Goal: Task Accomplishment & Management: Use online tool/utility

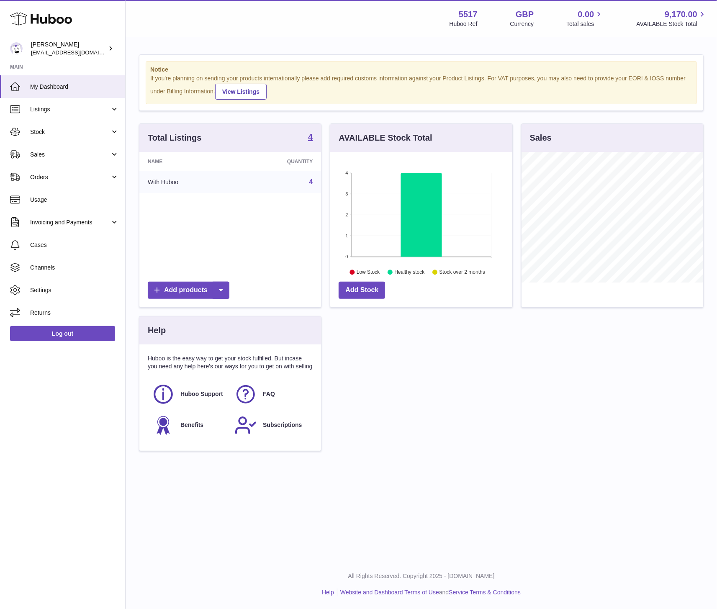
scroll to position [131, 182]
click at [82, 161] on link "Sales" at bounding box center [62, 154] width 125 height 23
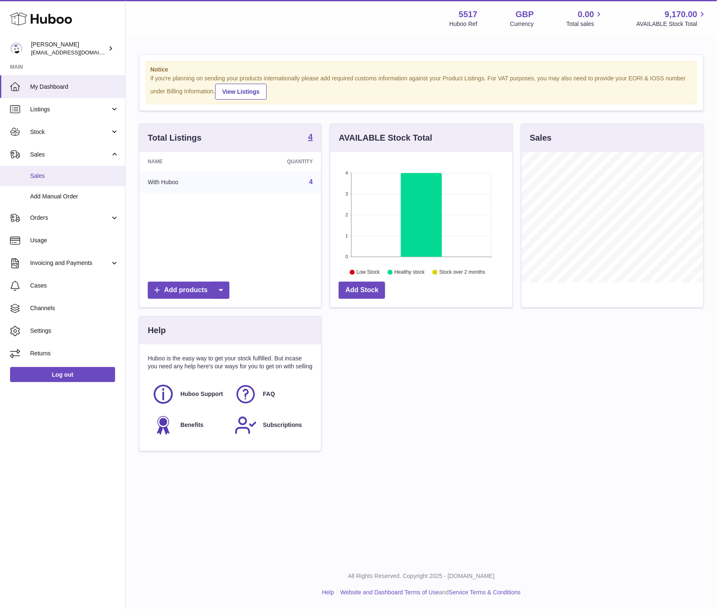
click at [69, 171] on link "Sales" at bounding box center [62, 176] width 125 height 21
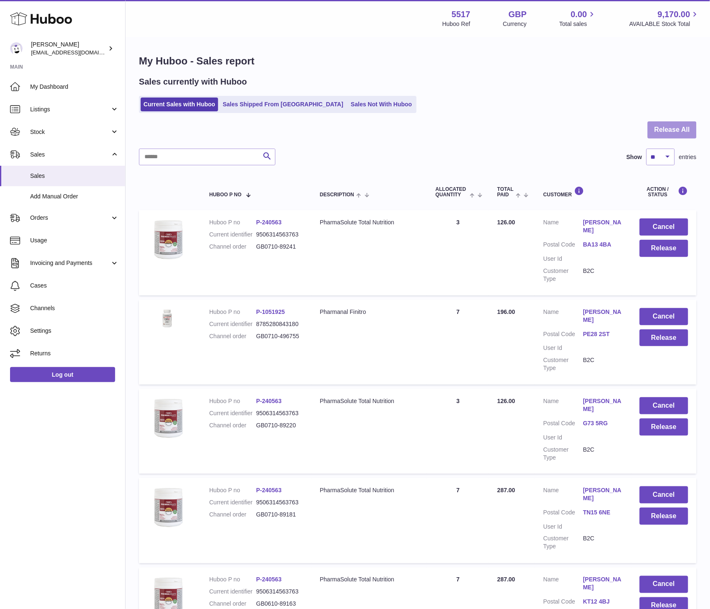
click at [692, 124] on button "Release All" at bounding box center [672, 129] width 49 height 17
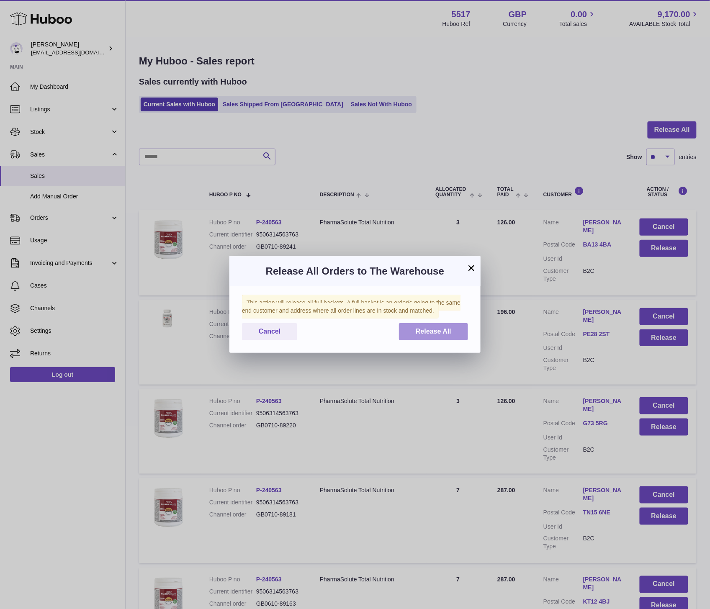
click at [423, 332] on span "Release All" at bounding box center [434, 331] width 36 height 7
